Goal: Task Accomplishment & Management: Use online tool/utility

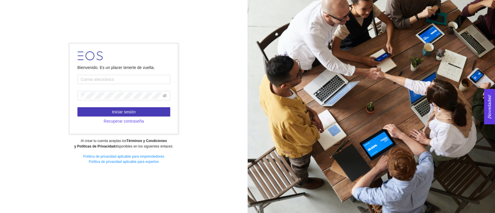
type input "[PERSON_NAME][EMAIL_ADDRESS][PERSON_NAME][DOMAIN_NAME]"
drag, startPoint x: 90, startPoint y: 109, endPoint x: 76, endPoint y: 124, distance: 20.7
click at [90, 109] on button "Iniciar sesión" at bounding box center [123, 111] width 93 height 9
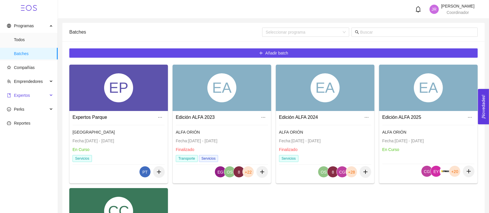
click at [39, 97] on span "Expertos" at bounding box center [27, 96] width 41 height 12
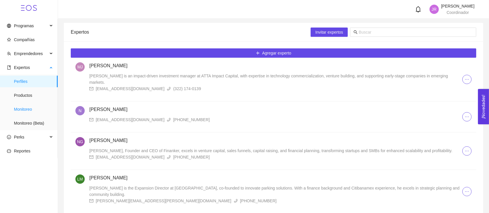
click at [32, 108] on span "Monitoreo" at bounding box center [33, 109] width 39 height 12
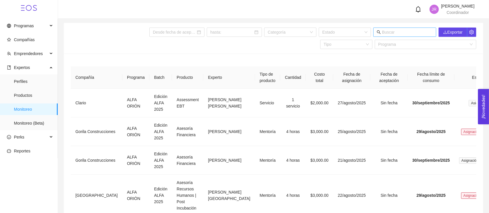
click at [395, 35] on input "text" at bounding box center [407, 32] width 51 height 6
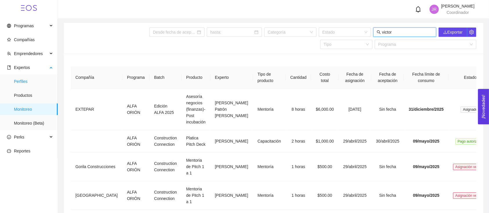
type input "victor"
click at [32, 81] on span "Perfiles" at bounding box center [33, 82] width 39 height 12
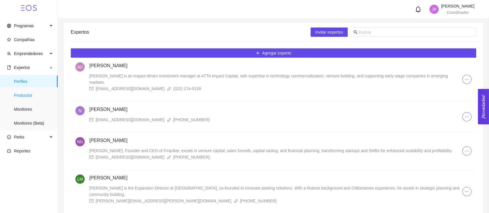
click at [33, 93] on span "Productos" at bounding box center [33, 96] width 39 height 12
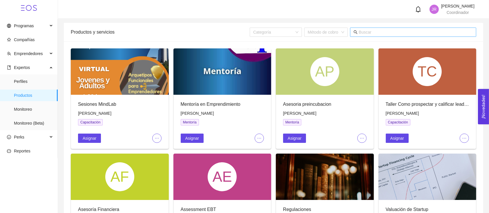
click at [372, 32] on input "text" at bounding box center [416, 32] width 114 height 6
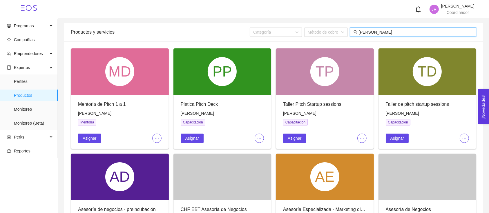
type input "[PERSON_NAME]"
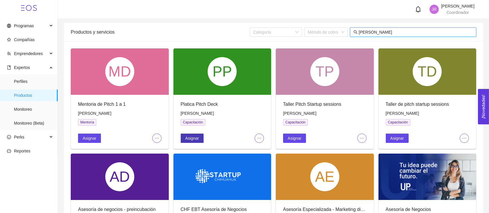
click at [199, 139] on button "Asignar" at bounding box center [192, 138] width 23 height 9
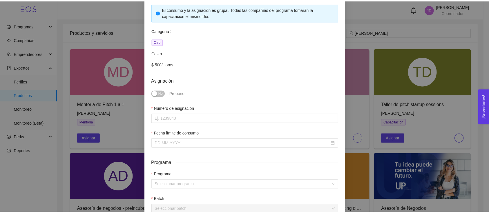
scroll to position [39, 0]
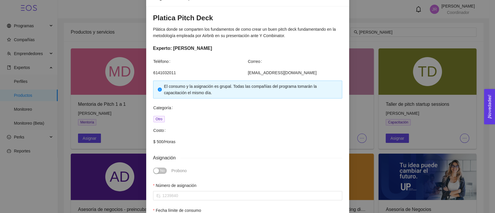
click at [382, 117] on div "Asignación de capacitación Platica Pitch Deck Plática donde se comparten los fu…" at bounding box center [247, 106] width 495 height 213
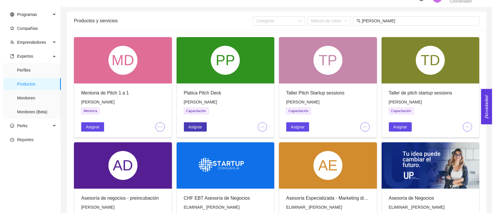
scroll to position [0, 0]
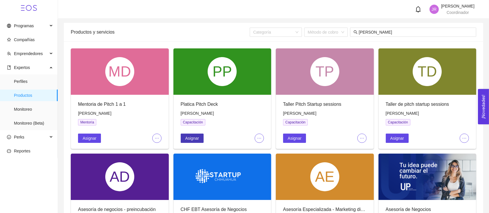
drag, startPoint x: 197, startPoint y: 139, endPoint x: 202, endPoint y: 140, distance: 4.8
click at [197, 139] on span "Asignar" at bounding box center [192, 138] width 14 height 6
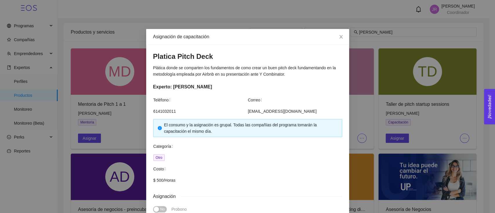
scroll to position [39, 0]
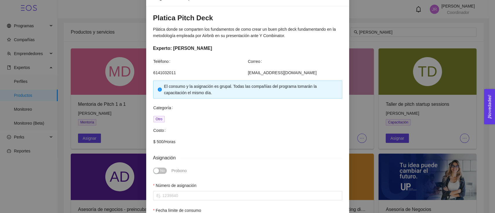
click at [367, 131] on div "Asignación de capacitación Platica Pitch Deck Plática donde se comparten los fu…" at bounding box center [247, 106] width 495 height 213
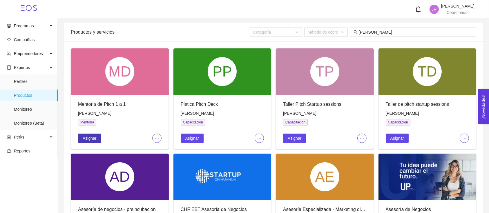
click at [86, 134] on button "Asignar" at bounding box center [89, 138] width 23 height 9
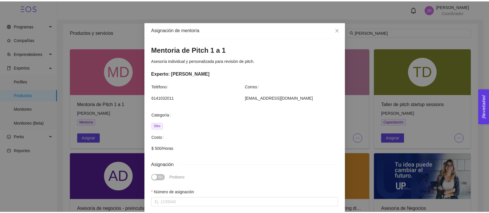
scroll to position [0, 0]
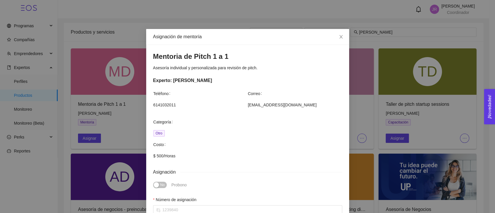
click at [372, 82] on div "Asignación de mentoría Mentoria de Pitch 1 a 1 Asesoría individual y personaliz…" at bounding box center [247, 106] width 495 height 213
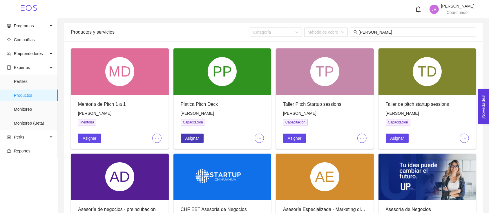
click at [189, 136] on span "Asignar" at bounding box center [192, 138] width 14 height 6
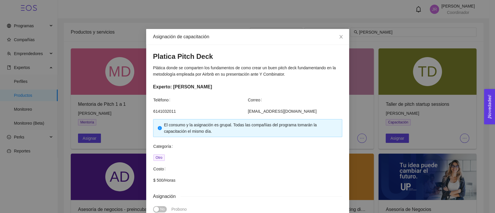
click at [374, 146] on div "Asignación de capacitación Platica Pitch Deck Plática donde se comparten los fu…" at bounding box center [247, 106] width 495 height 213
